Goal: Task Accomplishment & Management: Manage account settings

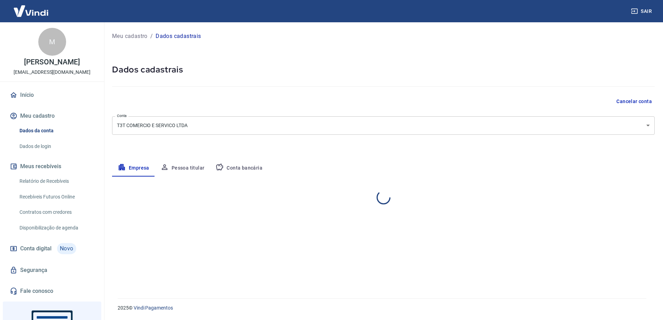
select select "SP"
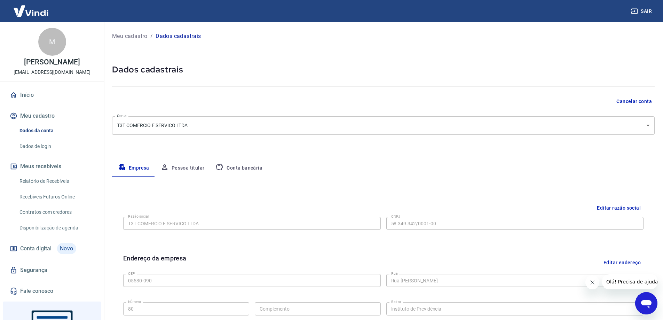
click at [248, 168] on button "Conta bancária" at bounding box center [239, 168] width 58 height 17
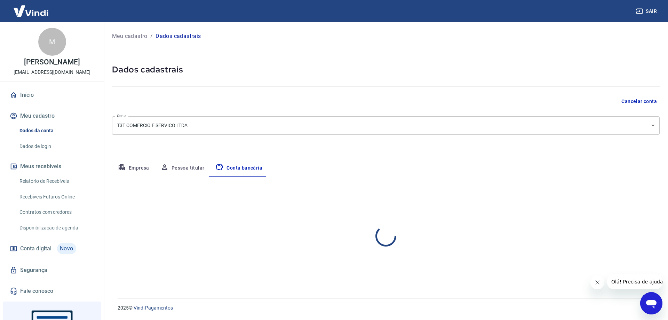
select select "1"
click at [619, 198] on button "Editar conta bancária" at bounding box center [630, 196] width 58 height 13
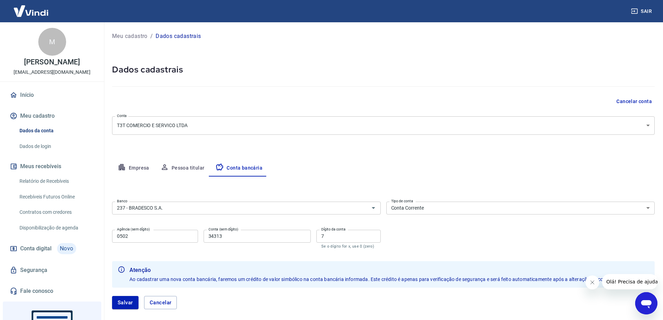
click at [207, 236] on input "34313" at bounding box center [257, 236] width 107 height 13
type input "0034313"
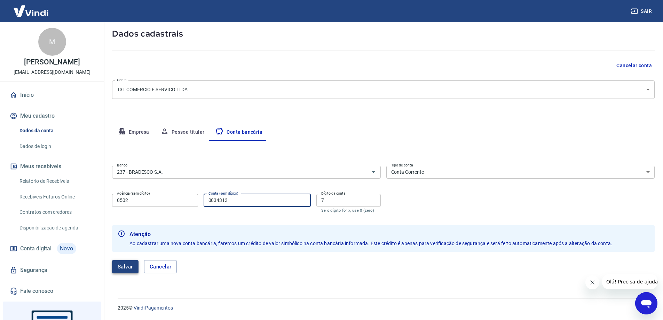
click at [129, 267] on button "Salvar" at bounding box center [125, 266] width 26 height 13
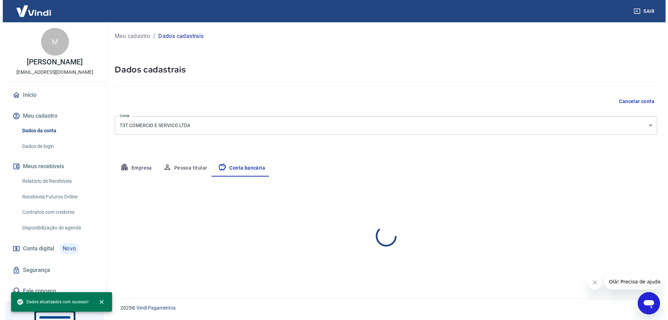
scroll to position [0, 0]
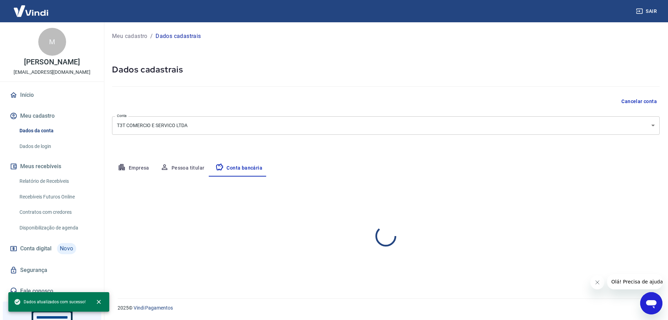
select select "1"
